Goal: Task Accomplishment & Management: Use online tool/utility

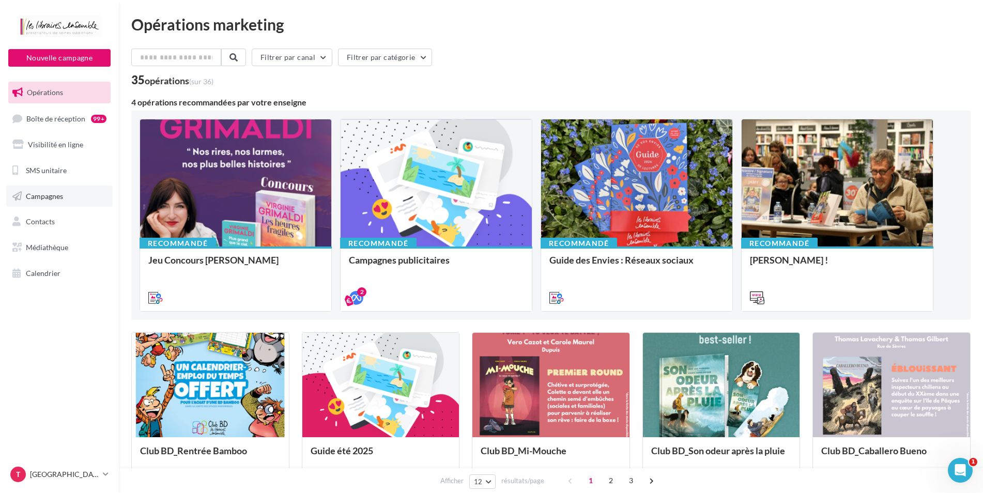
click at [40, 193] on span "Campagnes" at bounding box center [44, 195] width 37 height 9
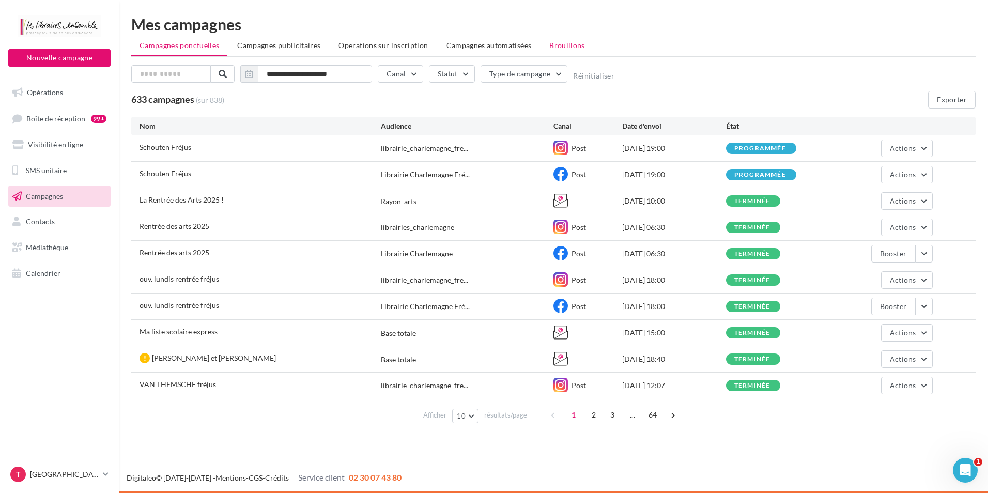
click at [558, 47] on span "Brouillons" at bounding box center [567, 45] width 36 height 9
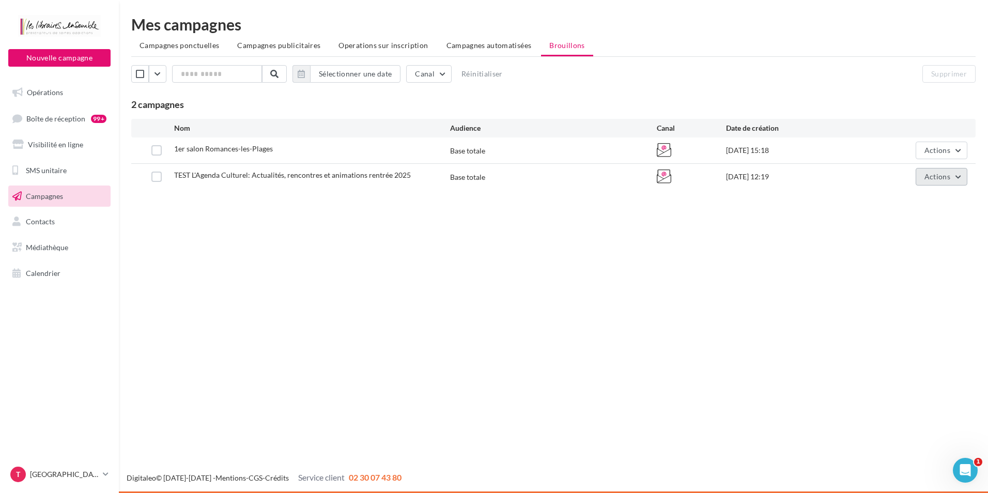
click at [955, 178] on button "Actions" at bounding box center [942, 177] width 52 height 18
click at [906, 200] on button "Editer" at bounding box center [915, 201] width 103 height 27
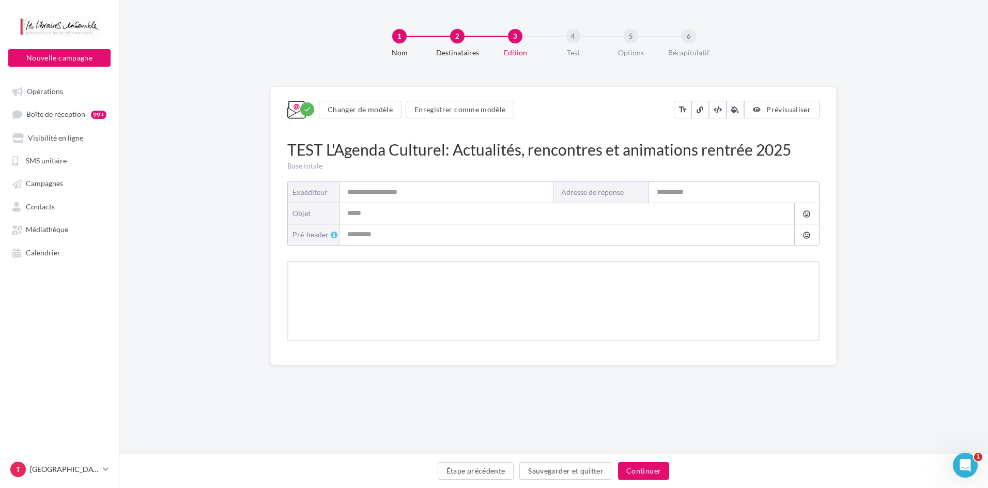
type input "**********"
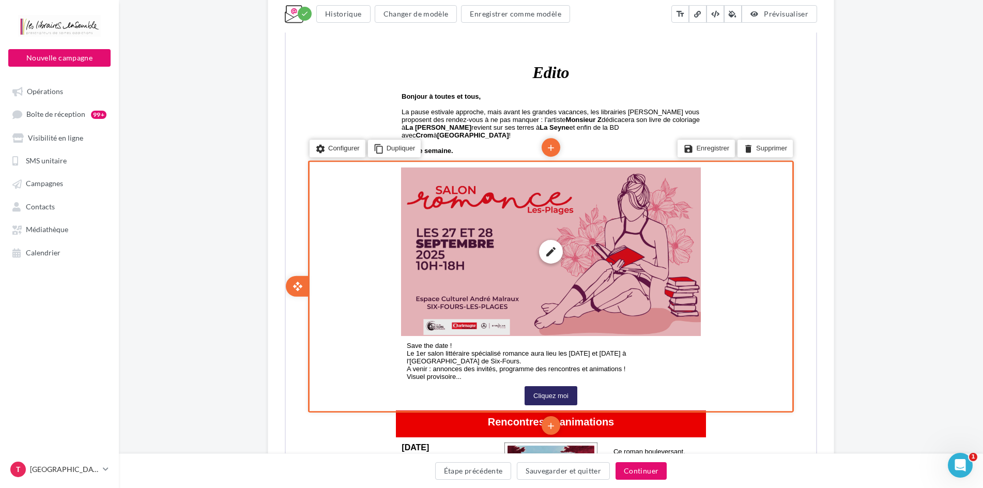
scroll to position [723, 0]
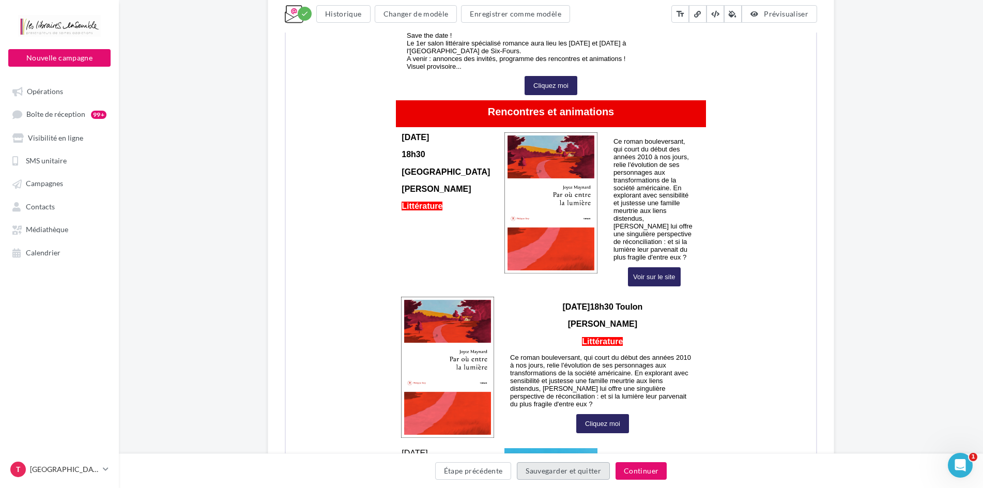
click at [576, 469] on button "Sauvegarder et quitter" at bounding box center [563, 471] width 93 height 18
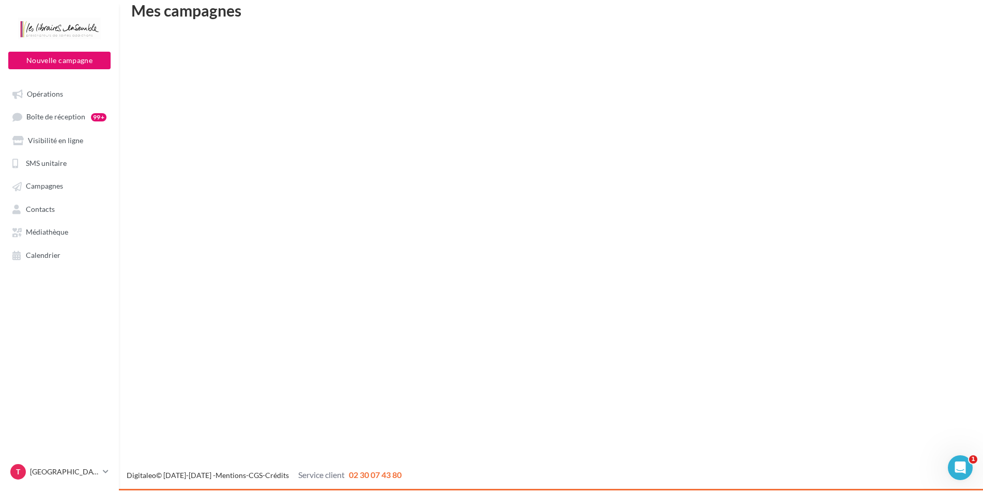
scroll to position [17, 0]
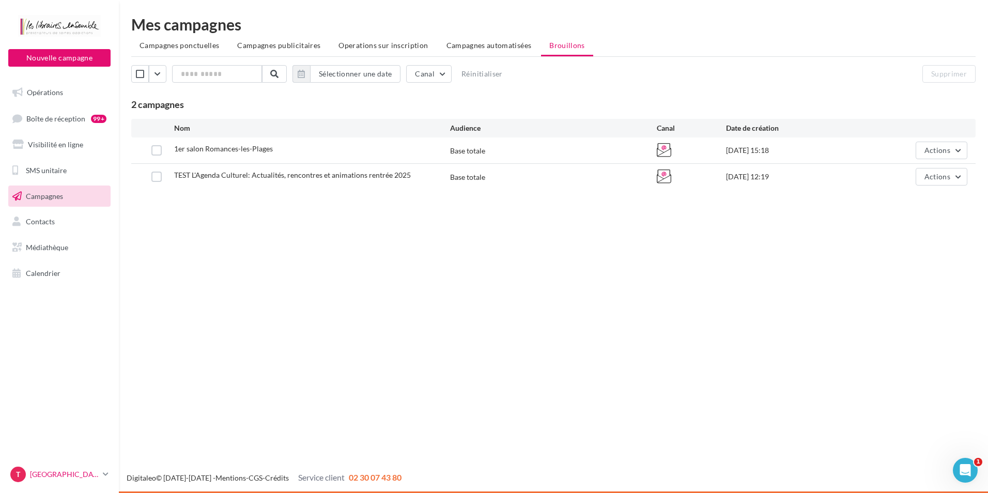
click at [107, 473] on icon at bounding box center [106, 474] width 6 height 9
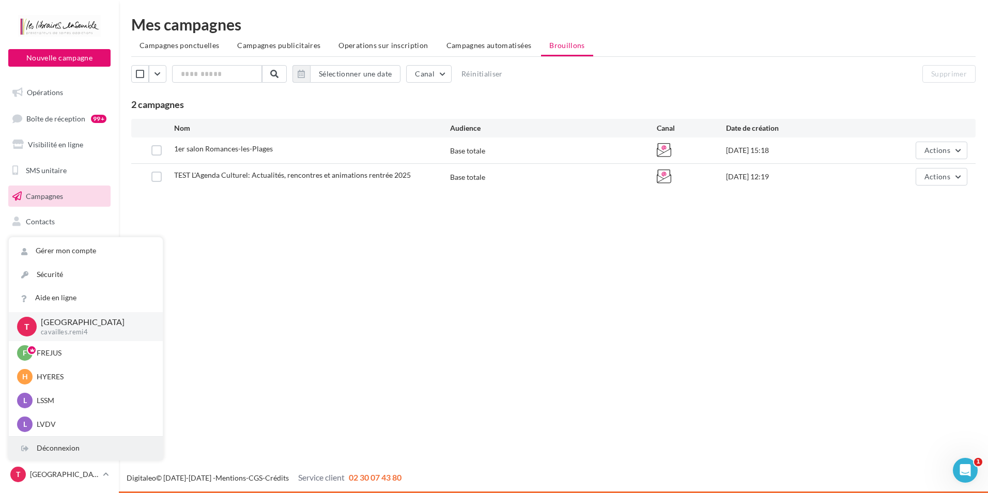
click at [83, 450] on div "Déconnexion" at bounding box center [86, 448] width 154 height 23
